Goal: Information Seeking & Learning: Learn about a topic

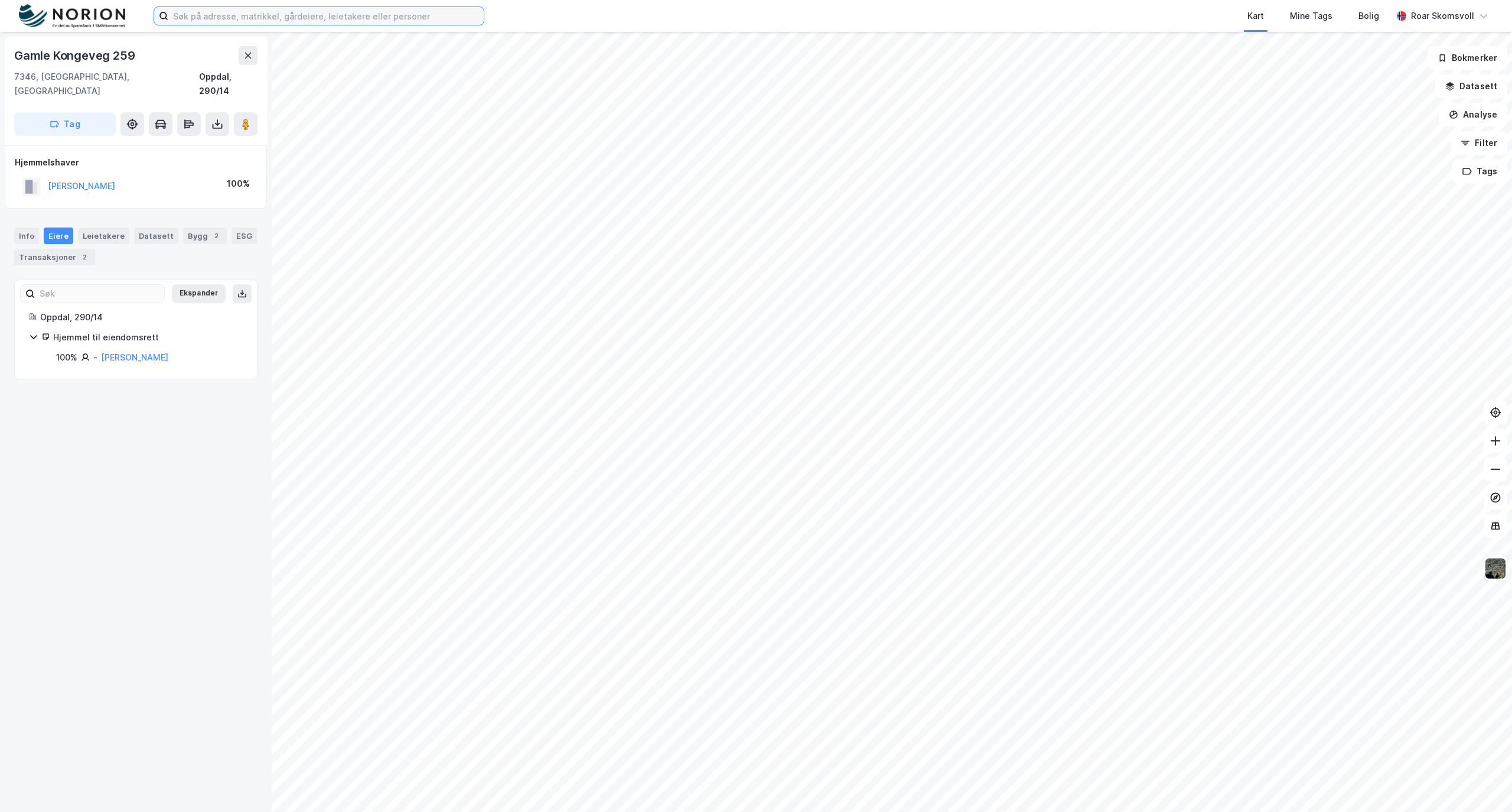
click at [249, 21] on input at bounding box center [325, 16] width 315 height 17
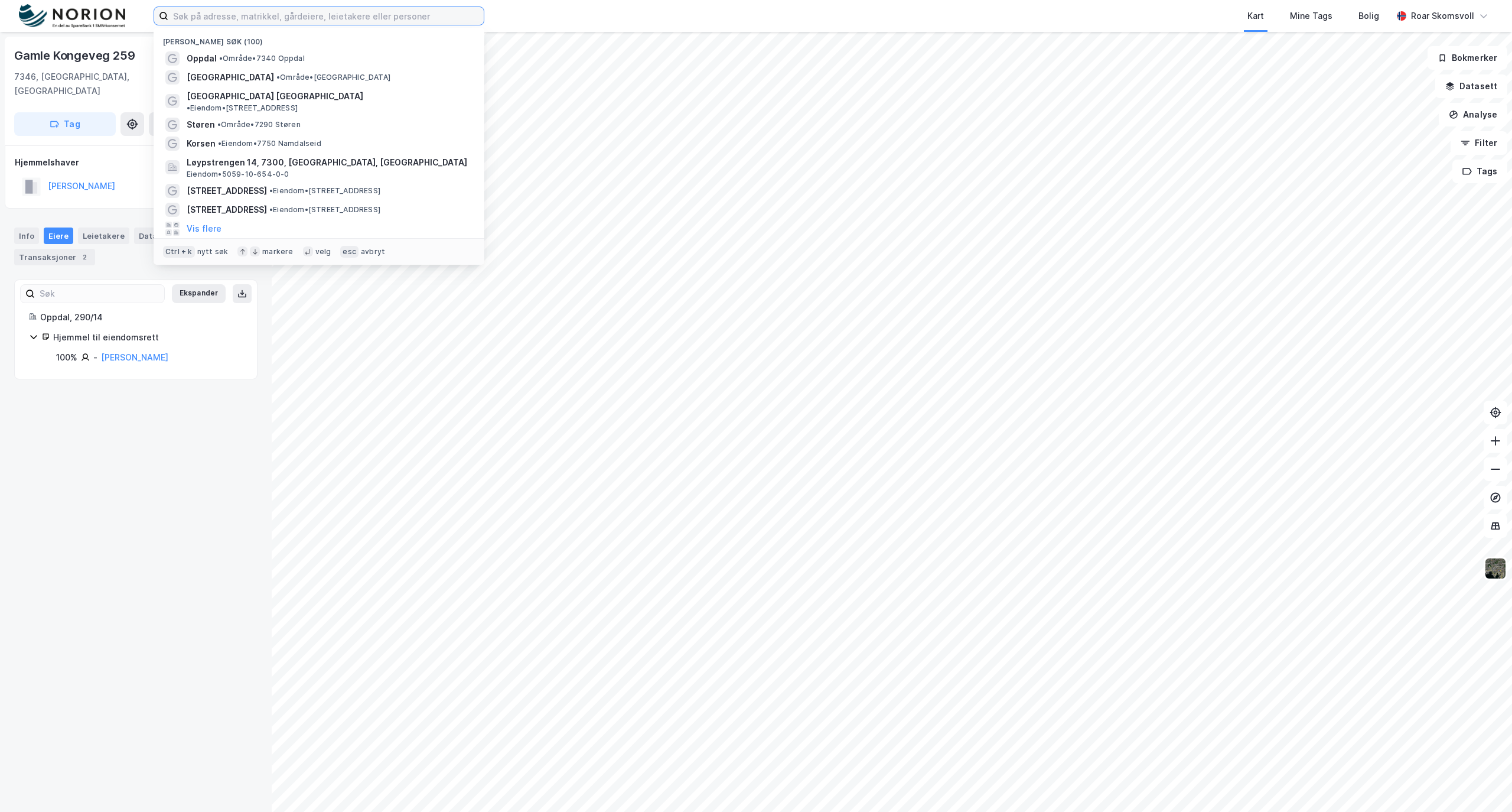
paste input "Toppen [GEOGRAPHIC_DATA]"
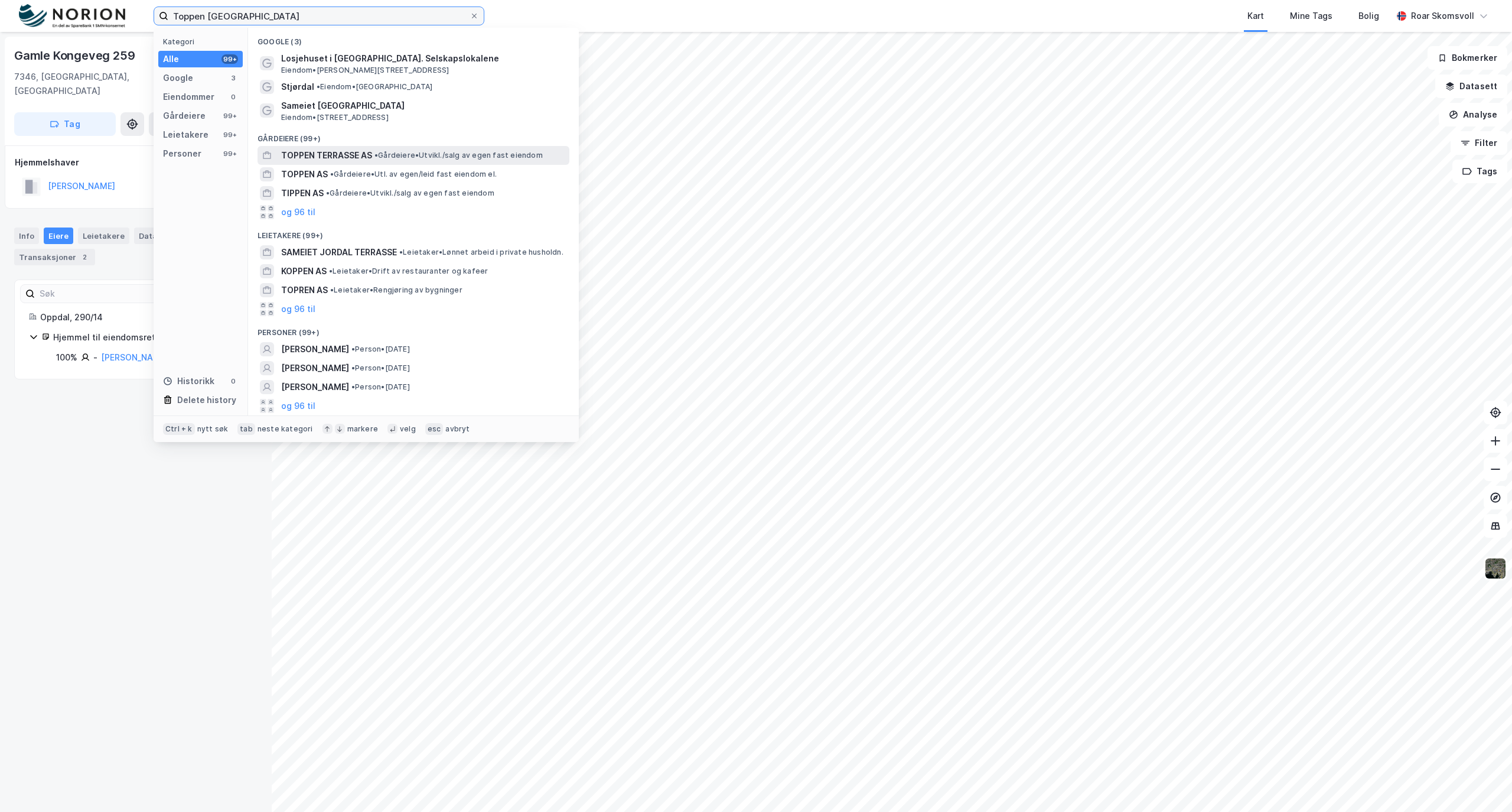
type input "Toppen [GEOGRAPHIC_DATA]"
click at [327, 151] on span "TOPPEN TERRASSE AS" at bounding box center [327, 155] width 91 height 14
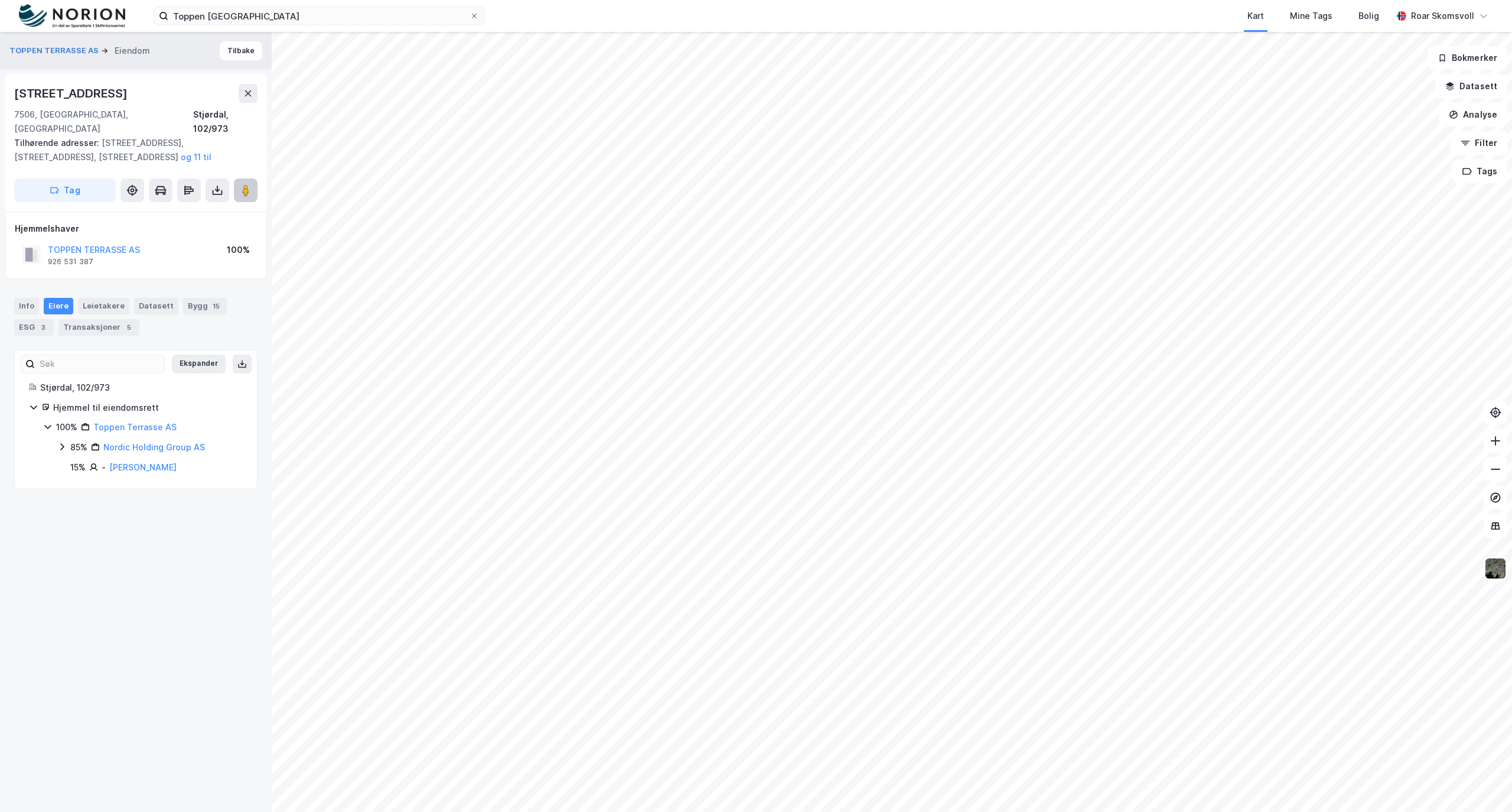
click at [242, 184] on image at bounding box center [246, 190] width 7 height 12
click at [1462, 88] on button "Datasett" at bounding box center [1472, 86] width 72 height 23
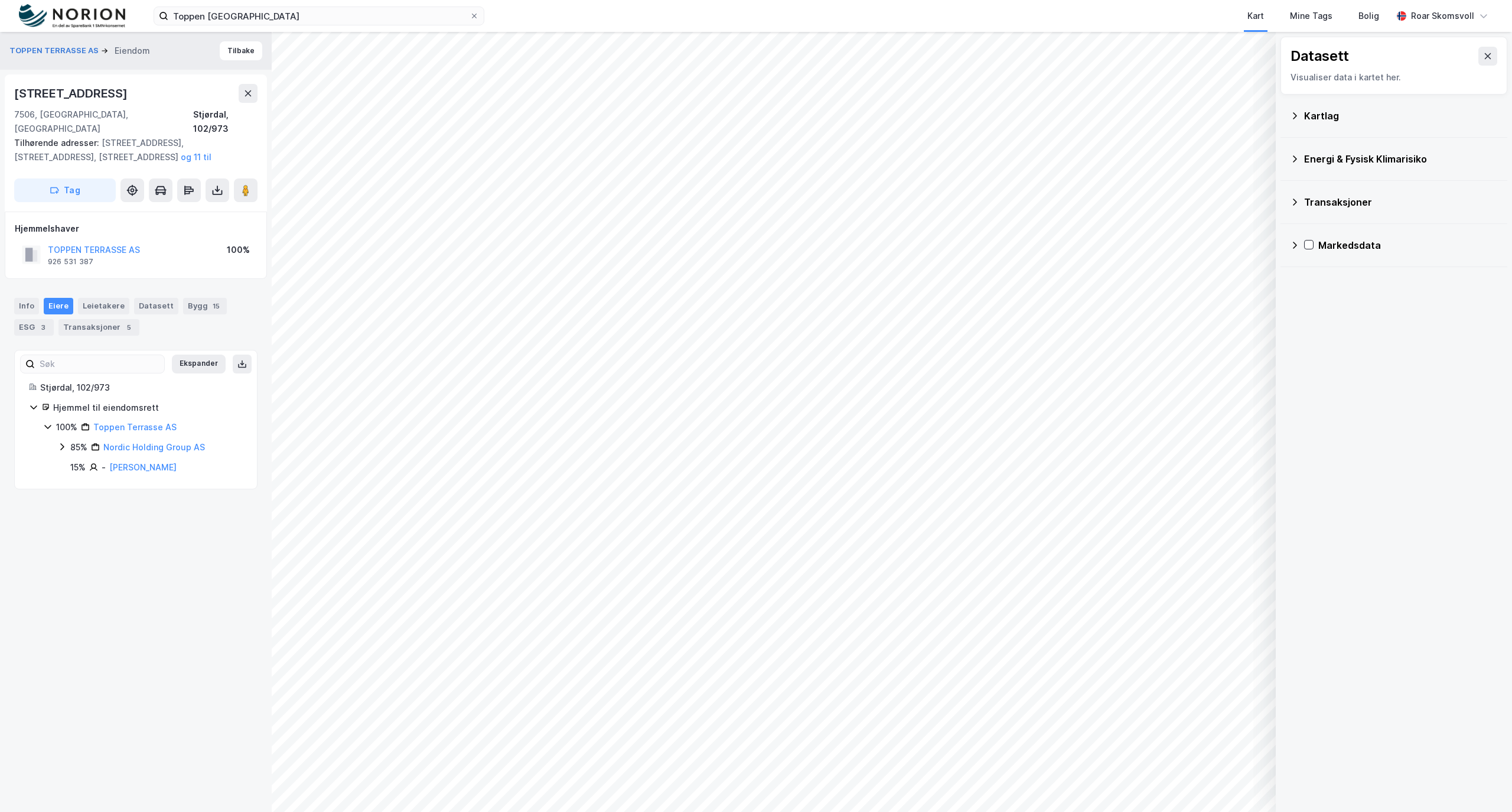
click at [1294, 118] on icon at bounding box center [1295, 116] width 4 height 7
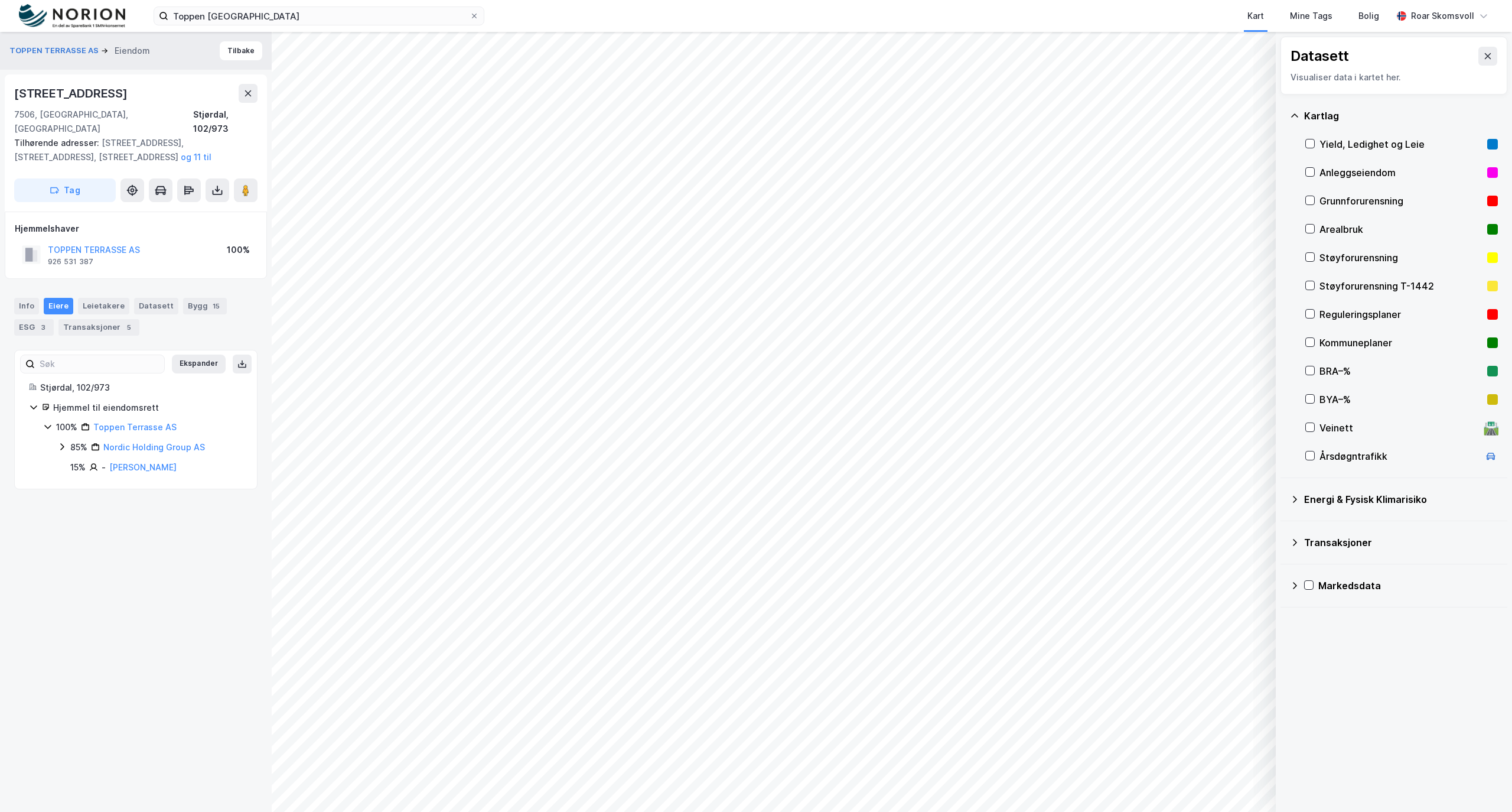
click at [1316, 314] on div "Reguleringsplaner" at bounding box center [1402, 314] width 193 height 28
click at [1312, 342] on icon at bounding box center [1310, 342] width 8 height 8
click at [22, 298] on div "Info" at bounding box center [26, 306] width 25 height 17
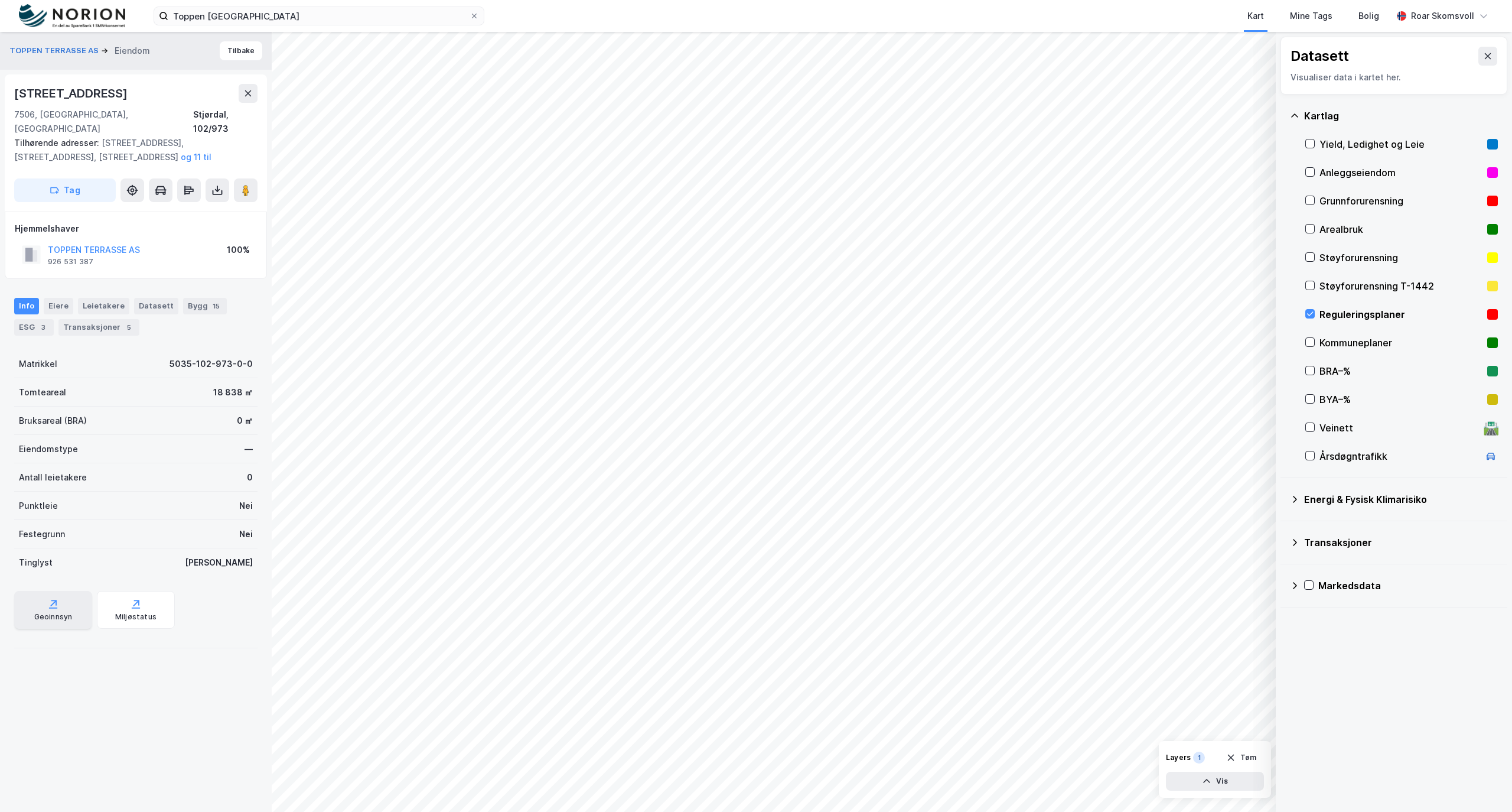
click at [53, 612] on div "Geoinnsyn" at bounding box center [53, 617] width 38 height 9
click at [1314, 314] on div at bounding box center [1310, 314] width 9 height 9
